Goal: Transaction & Acquisition: Purchase product/service

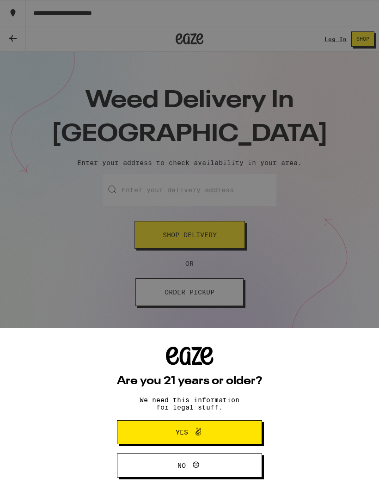
click at [326, 268] on div "Are you 21 years or older? We need this information for legal stuff. Yes No" at bounding box center [189, 248] width 379 height 496
click at [309, 282] on div "Are you 21 years or older? We need this information for legal stuff. Yes No" at bounding box center [189, 248] width 379 height 496
click at [204, 429] on span "Yes" at bounding box center [189, 432] width 70 height 12
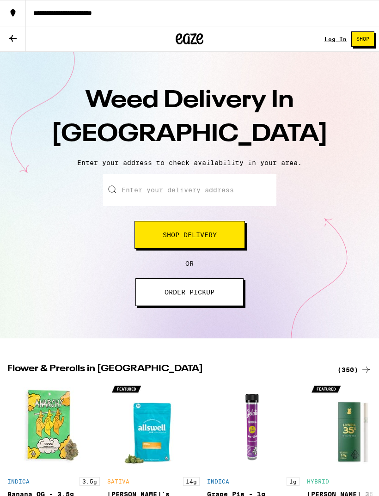
click at [224, 233] on button "Shop Delivery" at bounding box center [189, 235] width 110 height 28
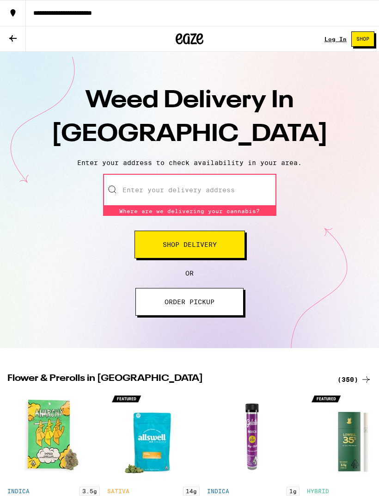
click at [358, 303] on div "Enter your delivery address Where are we delivering your cannabis? Where are we…" at bounding box center [189, 245] width 360 height 142
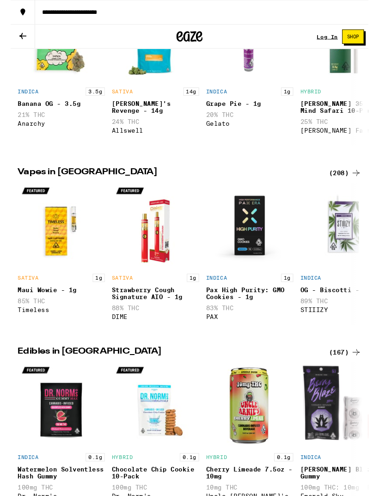
scroll to position [395, 0]
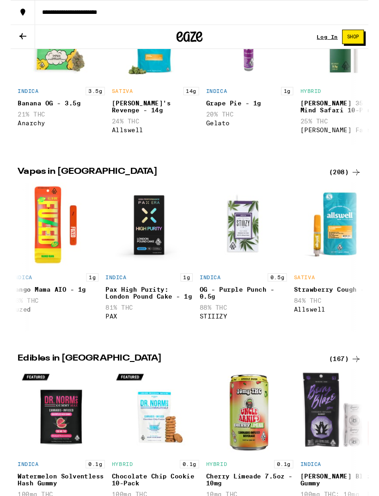
click at [362, 188] on icon at bounding box center [365, 182] width 11 height 11
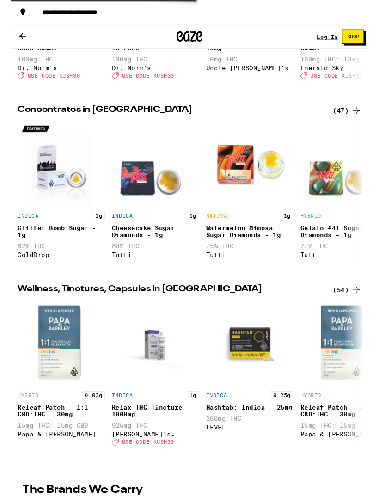
scroll to position [870, 0]
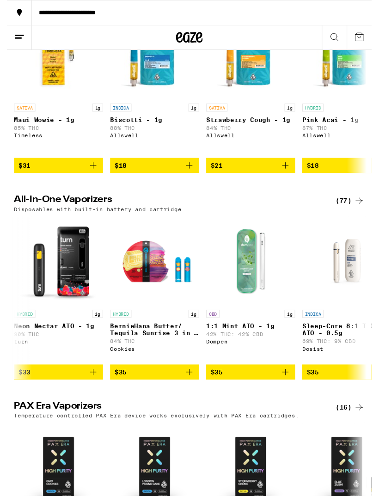
scroll to position [353, 0]
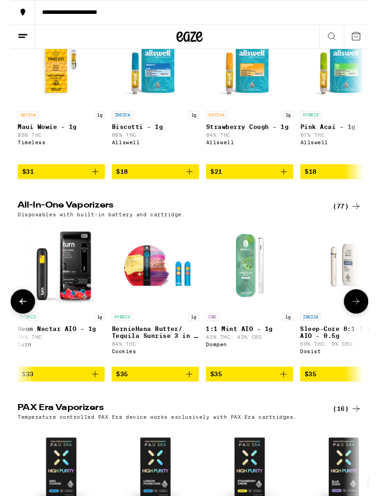
click at [138, 309] on img "Open page for BernieHana Butter/ Tequila Sunrise 3 in 1 AIO - 1g from Cookies" at bounding box center [153, 281] width 92 height 92
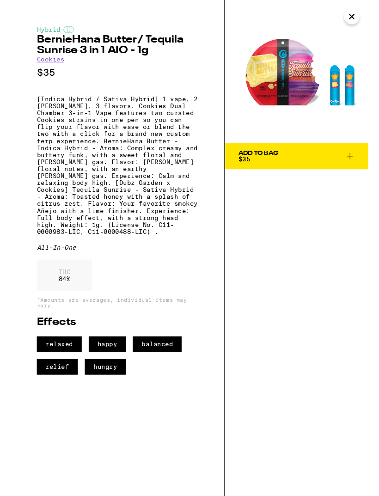
click at [363, 15] on icon "Close" at bounding box center [361, 18] width 11 height 14
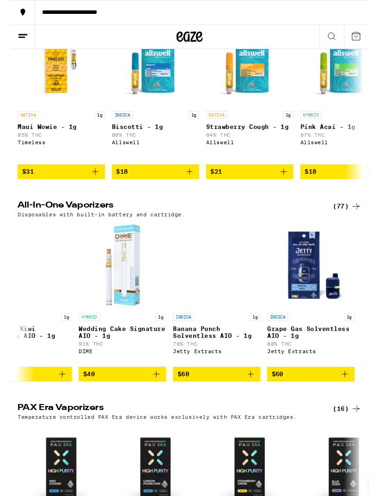
scroll to position [0, 7319]
